Goal: Contribute content: Contribute content

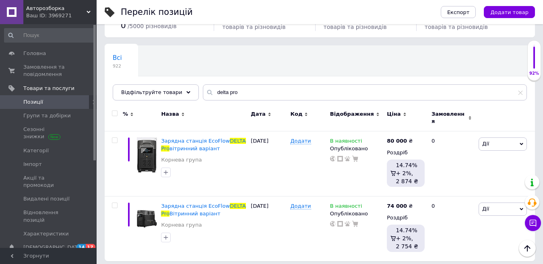
scroll to position [40, 0]
click at [68, 55] on span "Головна" at bounding box center [48, 53] width 51 height 7
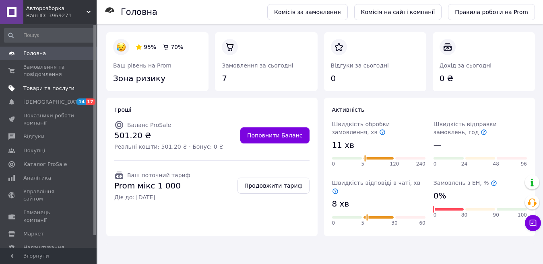
click at [65, 88] on span "Товари та послуги" at bounding box center [48, 88] width 51 height 7
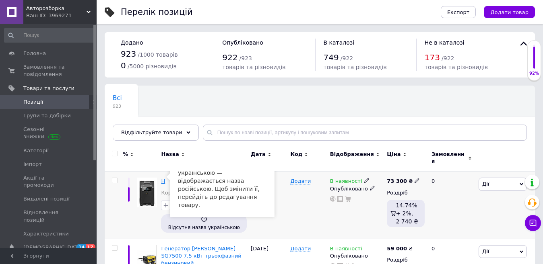
click at [164, 178] on span "H" at bounding box center [163, 181] width 4 height 6
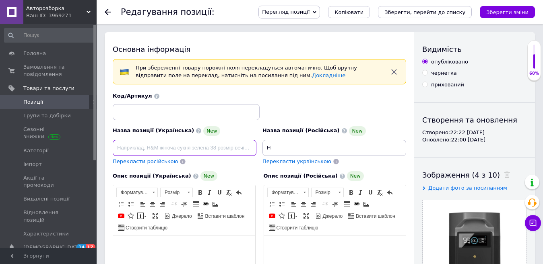
click at [178, 146] on input at bounding box center [185, 148] width 144 height 16
paste input "Додаткова батарея EcoFlow EcoFLow DELTA Pro Extra Battery 3600 Вт"
click at [173, 147] on input "Додаткова батарея EcoFlow EcoFLow DELTA Pro Extra Battery 3600 Вт" at bounding box center [185, 148] width 144 height 16
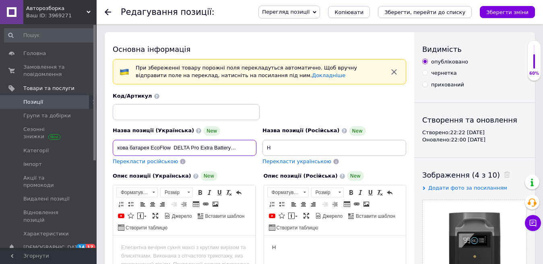
type input "Додаткова батарея EcoFlow DELTA Pro Extra Battery 3600 Вт"
click at [164, 164] on span "Перекласти російською" at bounding box center [145, 162] width 65 height 6
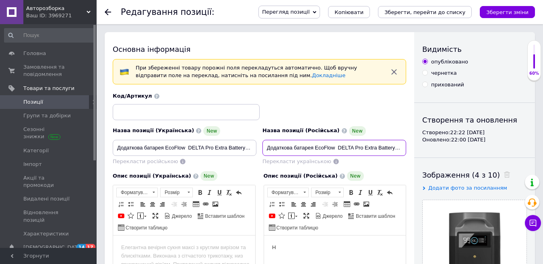
drag, startPoint x: 293, startPoint y: 150, endPoint x: 266, endPoint y: 148, distance: 26.2
click at [266, 148] on input "Додаткова батарея EcoFlow DELTA Pro Extra Battery 3600 Вт" at bounding box center [334, 148] width 144 height 16
paste input "Дополнительная батарея EcoFLow DELTA Pro Extra ..."
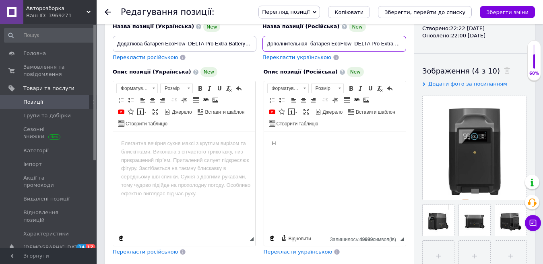
scroll to position [119, 0]
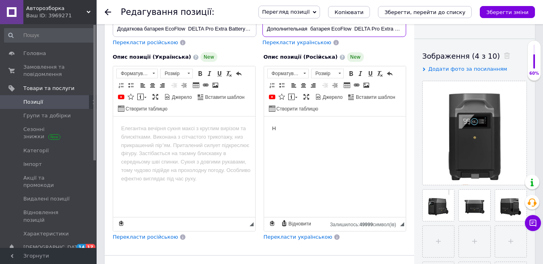
type input "Дополнительная батарея EcoFlow DELTA Pro Extra Battery 3600 Вт"
click at [130, 141] on html at bounding box center [184, 129] width 142 height 25
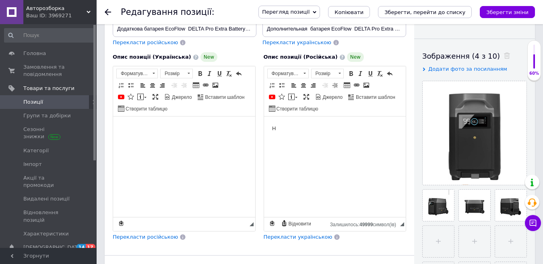
scroll to position [129, 0]
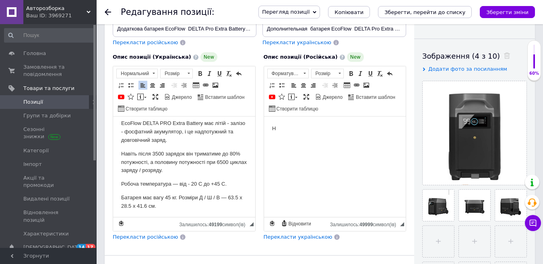
click at [146, 239] on span "Перекласти російською" at bounding box center [145, 237] width 65 height 6
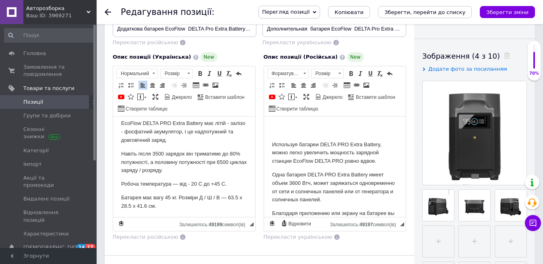
click at [270, 140] on html "Используя батареи DELTA PRO Extra Battery, можно легко увеличить мощность заряд…" at bounding box center [335, 232] width 142 height 231
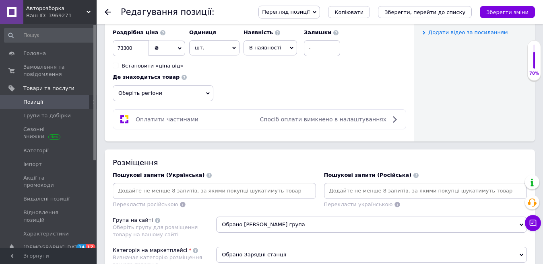
scroll to position [434, 0]
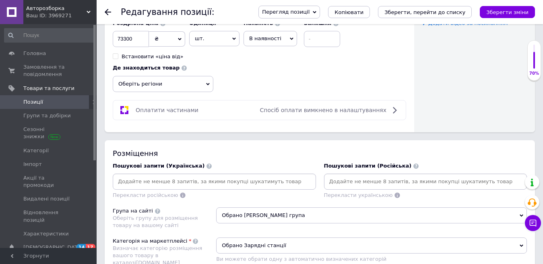
click at [202, 77] on span "Оберіть регіони" at bounding box center [163, 84] width 101 height 16
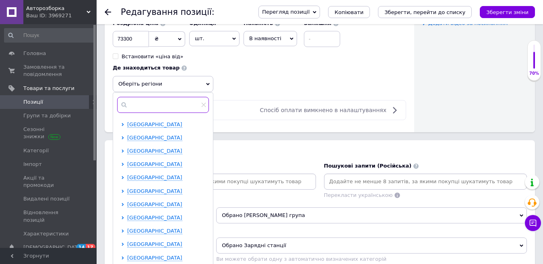
click at [175, 107] on input "text" at bounding box center [163, 105] width 92 height 16
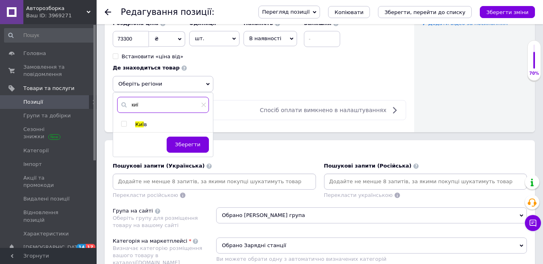
type input "киї"
click at [138, 124] on span "Киї" at bounding box center [139, 125] width 8 height 6
checkbox input "true"
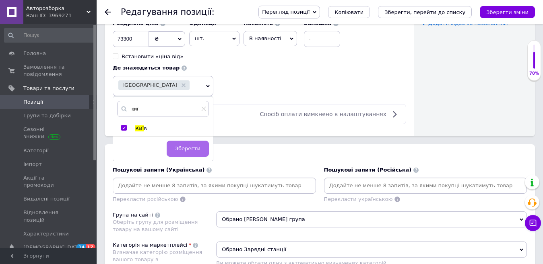
click at [175, 146] on button "Зберегти" at bounding box center [188, 149] width 42 height 16
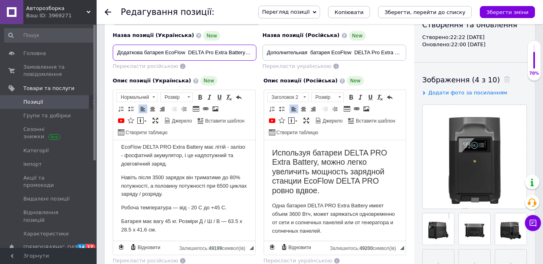
scroll to position [0, 14]
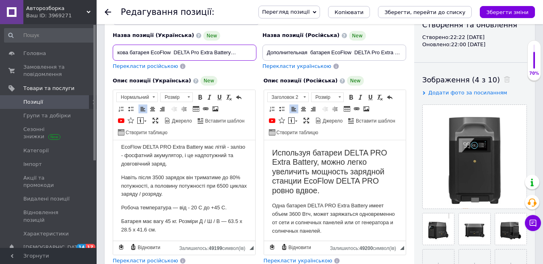
drag, startPoint x: 116, startPoint y: 52, endPoint x: 250, endPoint y: 47, distance: 134.1
click at [250, 47] on input "Додаткова батарея EcoFlow DELTA Pro Extra Battery 3600 Вт" at bounding box center [185, 53] width 144 height 16
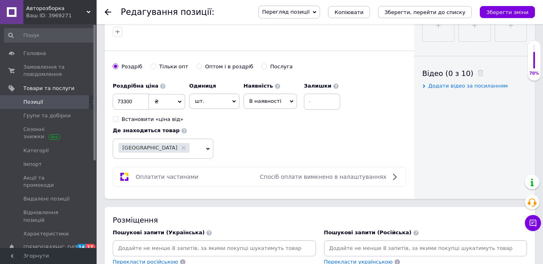
scroll to position [441, 0]
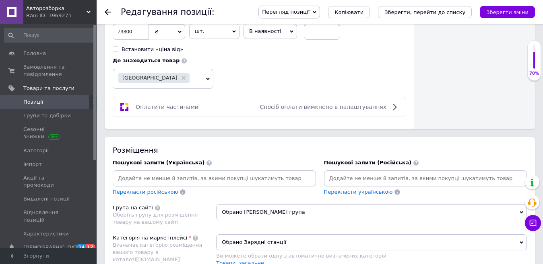
click at [213, 180] on input at bounding box center [214, 179] width 200 height 12
paste input "Додаткова батарея EcoFlow DELTA Pro Extra Battery 3600 Вт"
type input "Додаткова батарея EcoFlow DELTA Pro Extra Battery 3600 Вт"
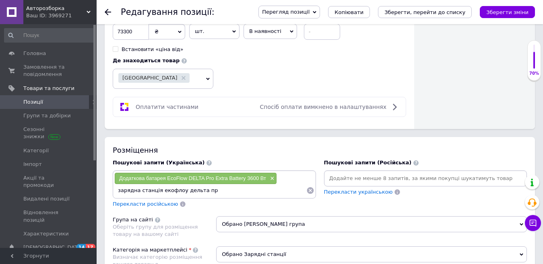
type input "зарядна станція екофлоу дельта про"
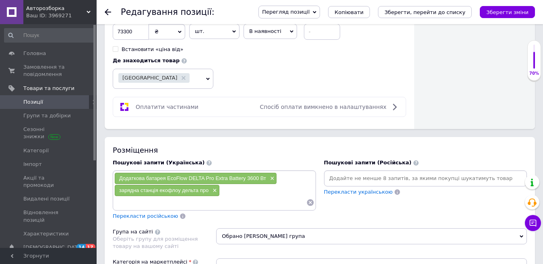
click at [136, 205] on input at bounding box center [210, 203] width 192 height 12
drag, startPoint x: 167, startPoint y: 177, endPoint x: 215, endPoint y: 175, distance: 48.3
click at [215, 175] on span "Додаткова батарея EcoFlow DELTA Pro Extra Battery 3600 Вт" at bounding box center [192, 178] width 147 height 6
copy span "EcoFlow DELTA Pro"
click at [184, 208] on input "допоміжна батерея" at bounding box center [210, 203] width 192 height 12
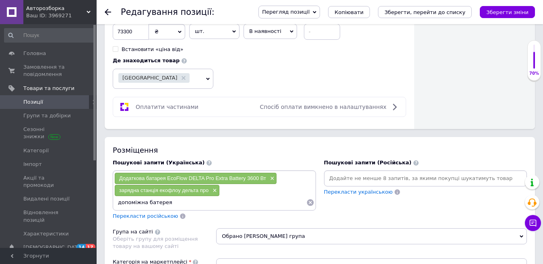
paste input "EcoFlow DELTA Pro"
type input "допоміжна батерея EcoFlow DELTA Pro 3600"
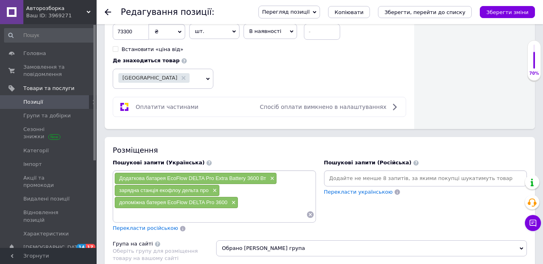
click at [188, 212] on input at bounding box center [210, 215] width 192 height 12
type input "генератор"
type input "батерея для дома"
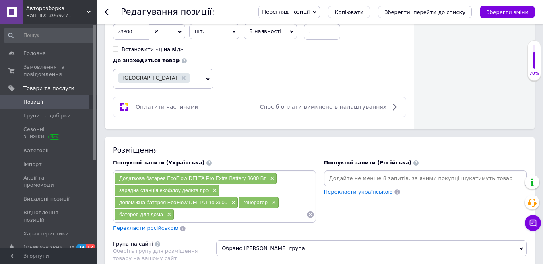
paste input "Додаткова батарея для зарядної станції EcoFlow DELTA Pro"
type input "Додаткова батарея для зарядної станції EcoFlow DELTA Pro"
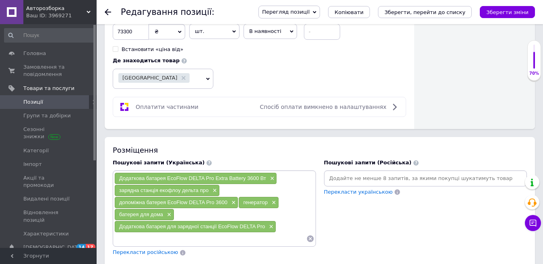
click at [158, 237] on input at bounding box center [210, 239] width 192 height 12
type input "додатковий акумулятор"
type input "зарядка"
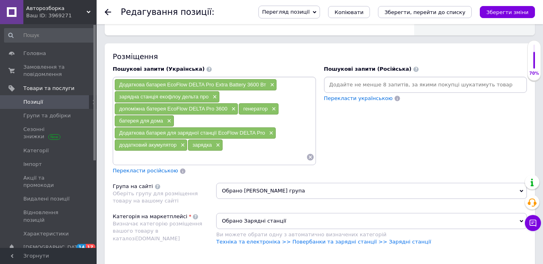
scroll to position [545, 0]
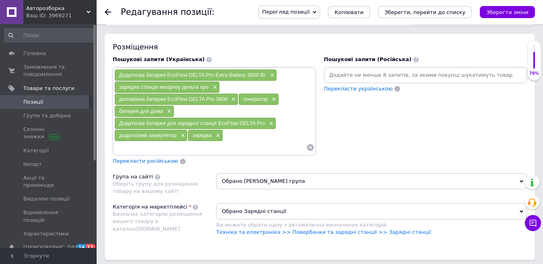
click at [159, 161] on span "Перекласти російською" at bounding box center [145, 161] width 65 height 6
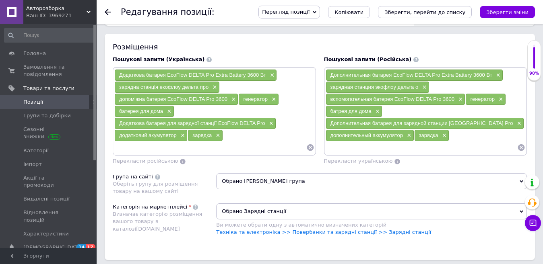
drag, startPoint x: 331, startPoint y: 87, endPoint x: 417, endPoint y: 86, distance: 86.5
click at [417, 86] on span "зарядная станция экофлоу дельта о" at bounding box center [374, 87] width 88 height 6
copy span "зарядная станция экофлоу дельта о"
click at [423, 88] on span "×" at bounding box center [423, 87] width 6 height 7
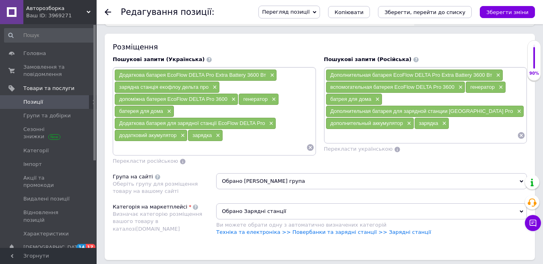
paste input "зарядная станция экофлоу дельта о"
type input "зарядная станция экофлоу дельта про"
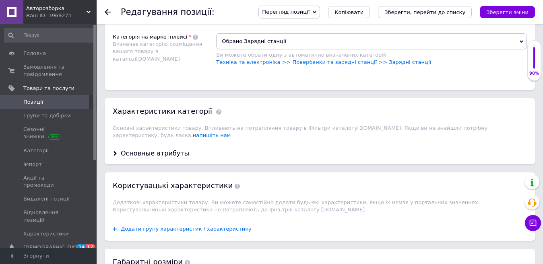
scroll to position [721, 0]
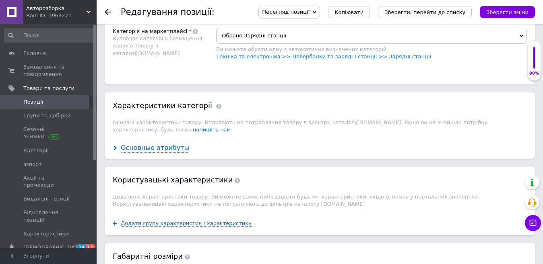
click at [167, 144] on div "Основные атрибуты" at bounding box center [155, 148] width 68 height 9
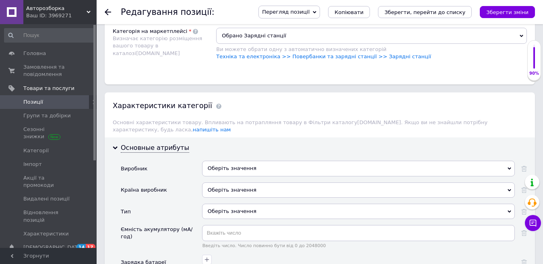
click at [226, 204] on div "Оберіть значення" at bounding box center [358, 211] width 313 height 15
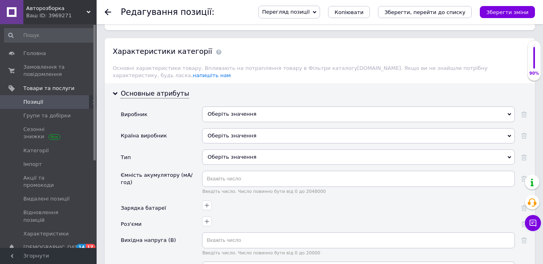
scroll to position [810, 0]
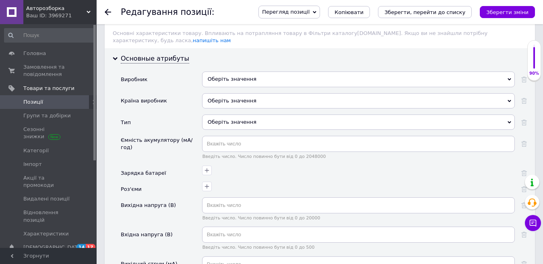
click at [460, 117] on div "Оберіть значення" at bounding box center [358, 122] width 313 height 15
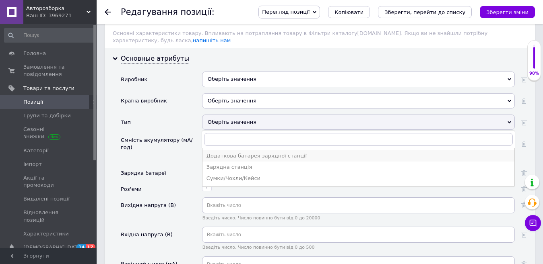
click at [321, 153] on div "Додаткова батарея зарядної станції" at bounding box center [358, 156] width 304 height 7
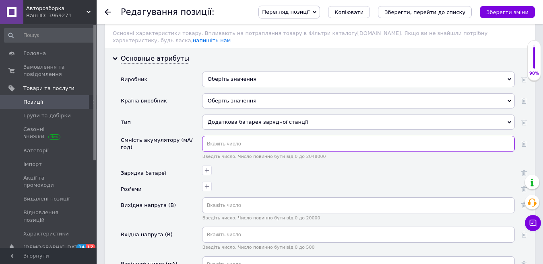
click at [235, 140] on input "text" at bounding box center [358, 144] width 313 height 16
type input "3600"
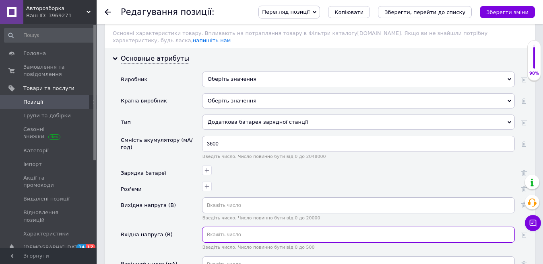
click at [232, 229] on input "text" at bounding box center [358, 235] width 313 height 16
type input "220"
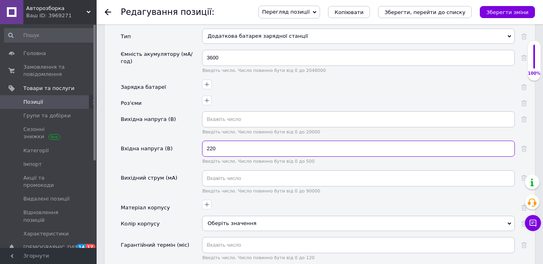
scroll to position [899, 0]
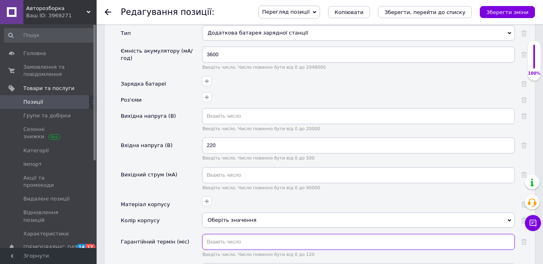
click at [293, 234] on input "text" at bounding box center [358, 242] width 313 height 16
type input "12"
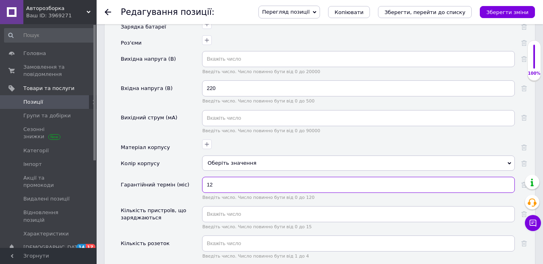
scroll to position [992, 0]
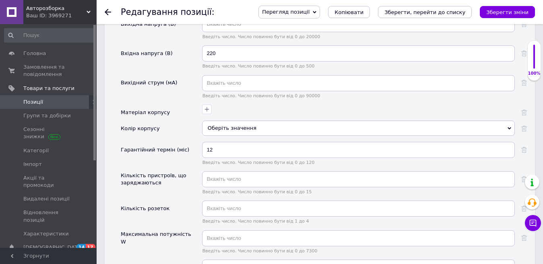
click at [438, 121] on div "Оберіть значення" at bounding box center [358, 128] width 313 height 15
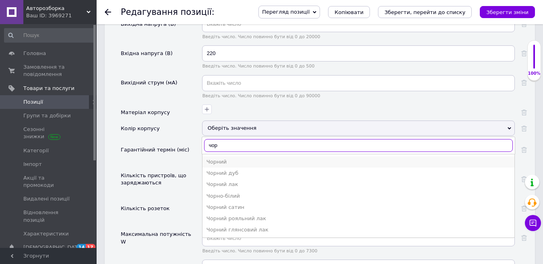
type input "чор"
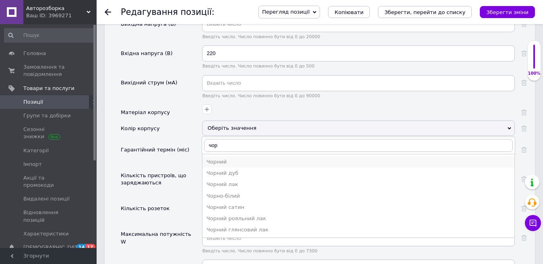
click at [240, 157] on li "Чорний" at bounding box center [358, 162] width 312 height 11
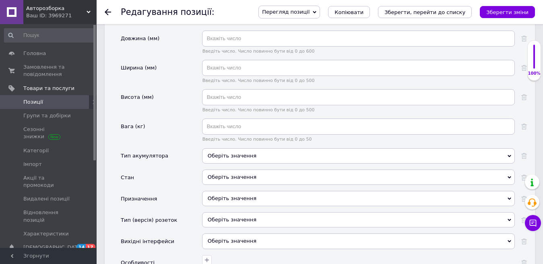
scroll to position [1227, 0]
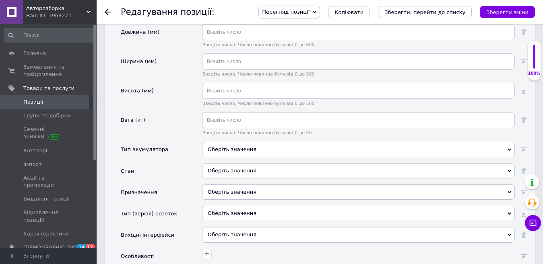
click at [493, 142] on div "Оберіть значення" at bounding box center [358, 149] width 313 height 15
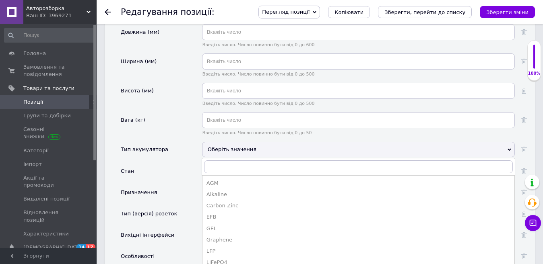
click at [176, 114] on div "Вага (кг)" at bounding box center [161, 126] width 81 height 29
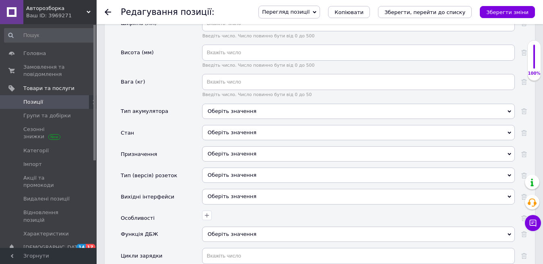
scroll to position [1294, 0]
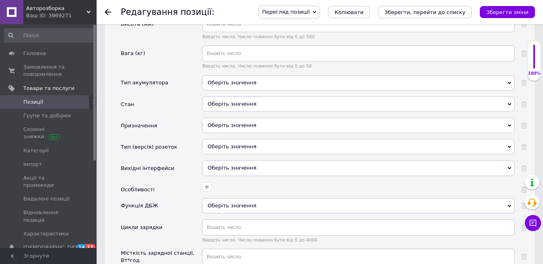
click at [505, 161] on div "Оберіть значення" at bounding box center [358, 168] width 313 height 15
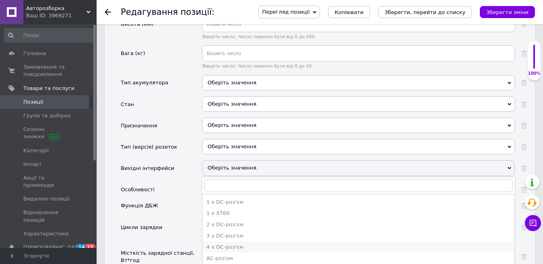
click at [229, 244] on div "4 x DC-роз'єм" at bounding box center [358, 247] width 304 height 7
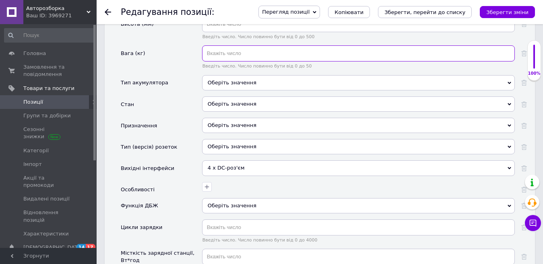
click at [224, 52] on input "text" at bounding box center [358, 53] width 313 height 16
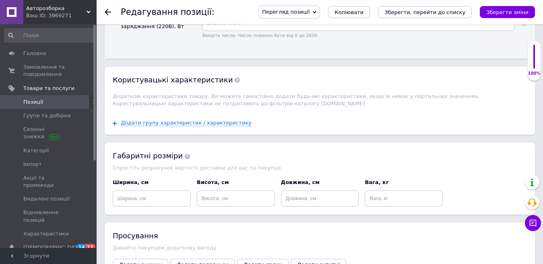
scroll to position [1720, 0]
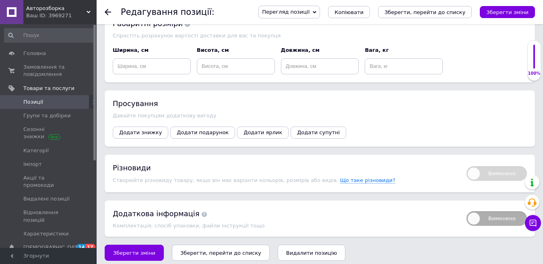
type input "45"
click at [221, 250] on icon "Зберегти, перейти до списку" at bounding box center [220, 253] width 81 height 6
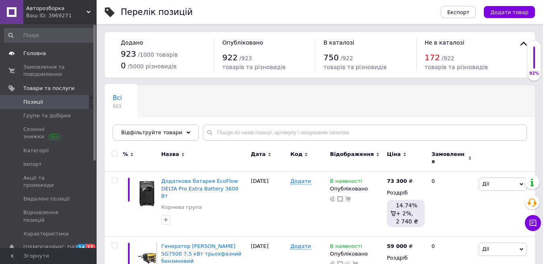
click at [50, 48] on link "Головна" at bounding box center [49, 54] width 99 height 14
